Goal: Task Accomplishment & Management: Manage account settings

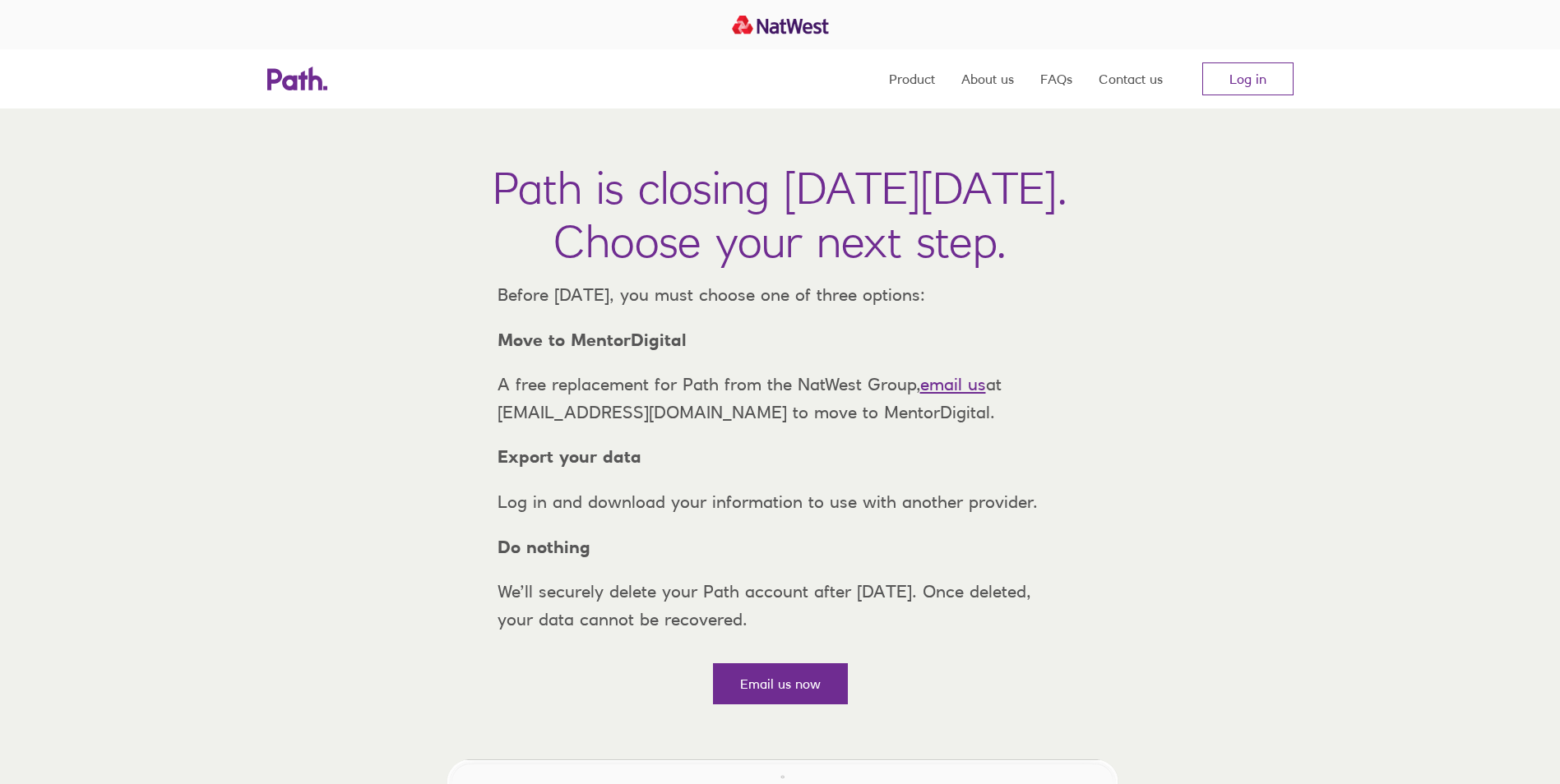
click at [962, 394] on link "email us" at bounding box center [952, 384] width 66 height 21
click at [787, 705] on link "Email us now" at bounding box center [780, 684] width 135 height 41
click at [1239, 77] on link "Log in" at bounding box center [1247, 78] width 91 height 33
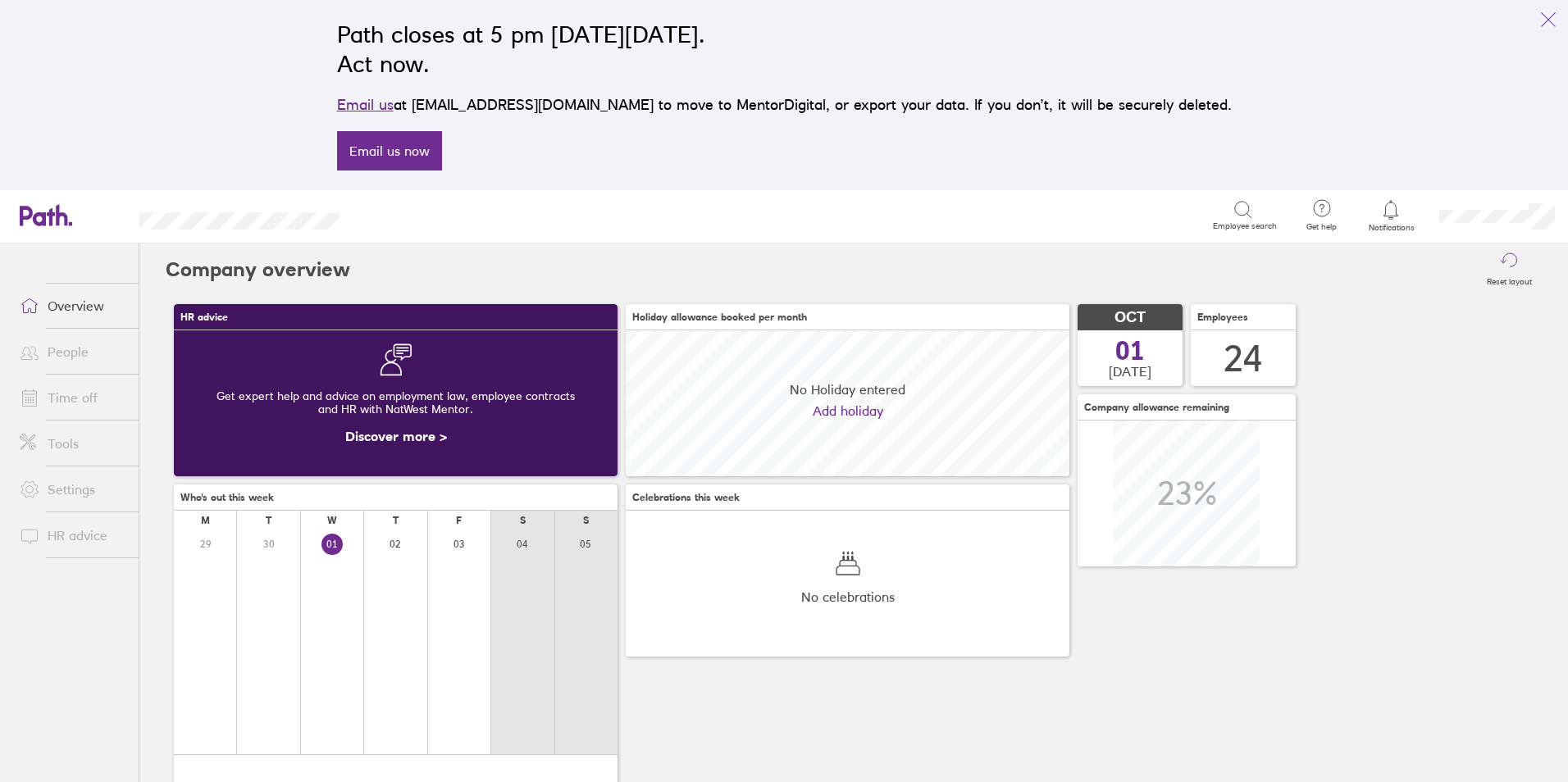
scroll to position [146, 444]
click at [44, 409] on link "Time off" at bounding box center [72, 398] width 132 height 33
